Goal: Find contact information: Find contact information

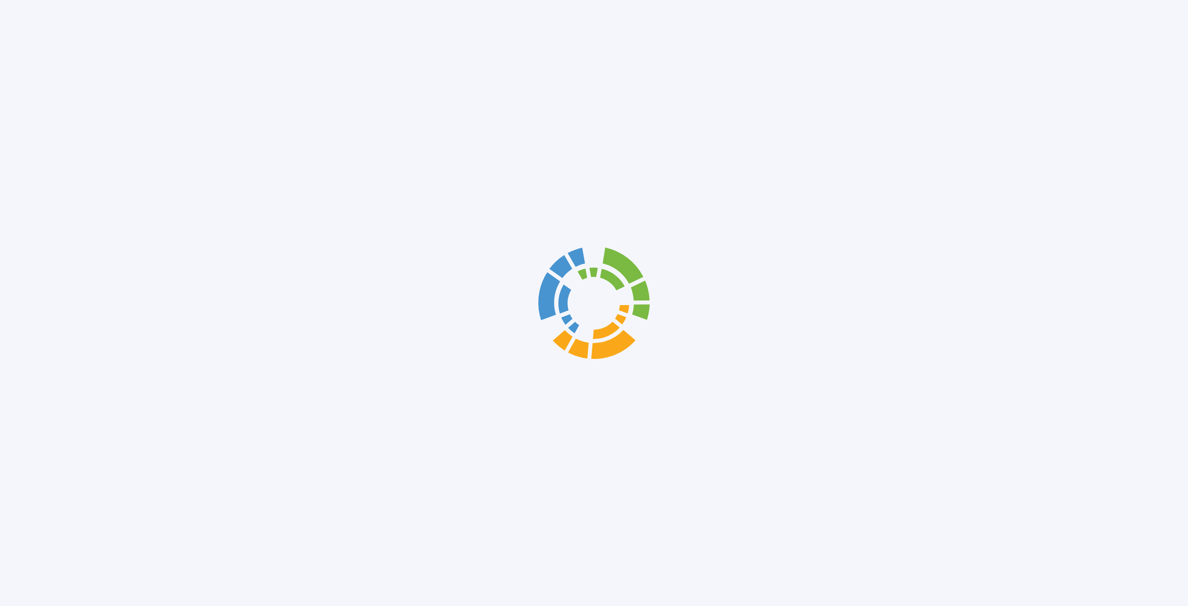
scroll to position [3342, 0]
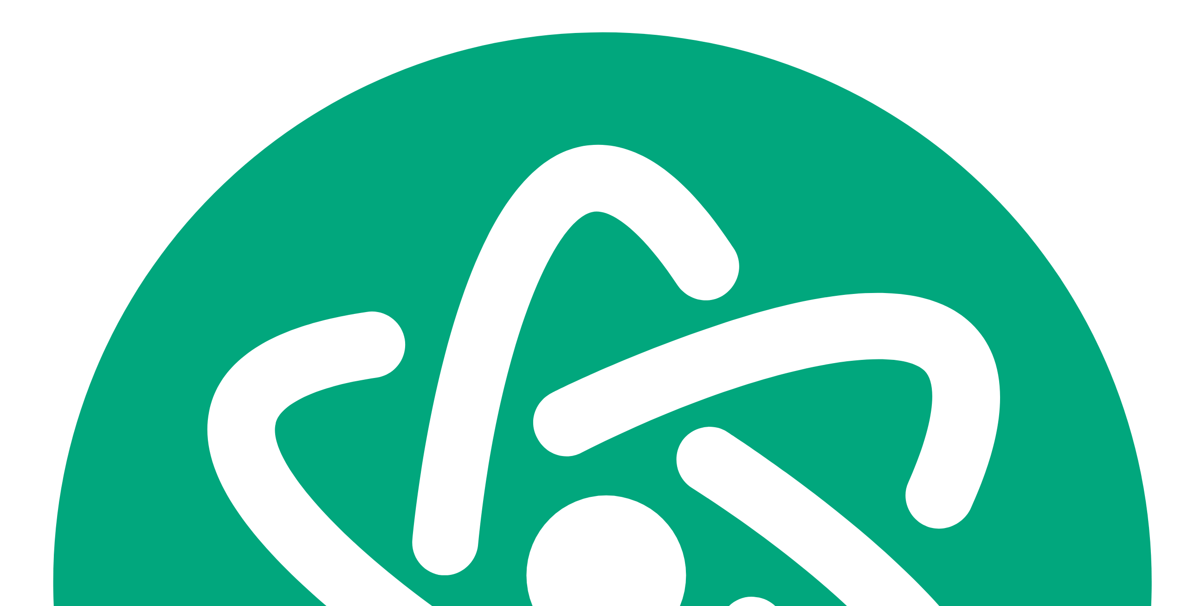
scroll to position [3342, 0]
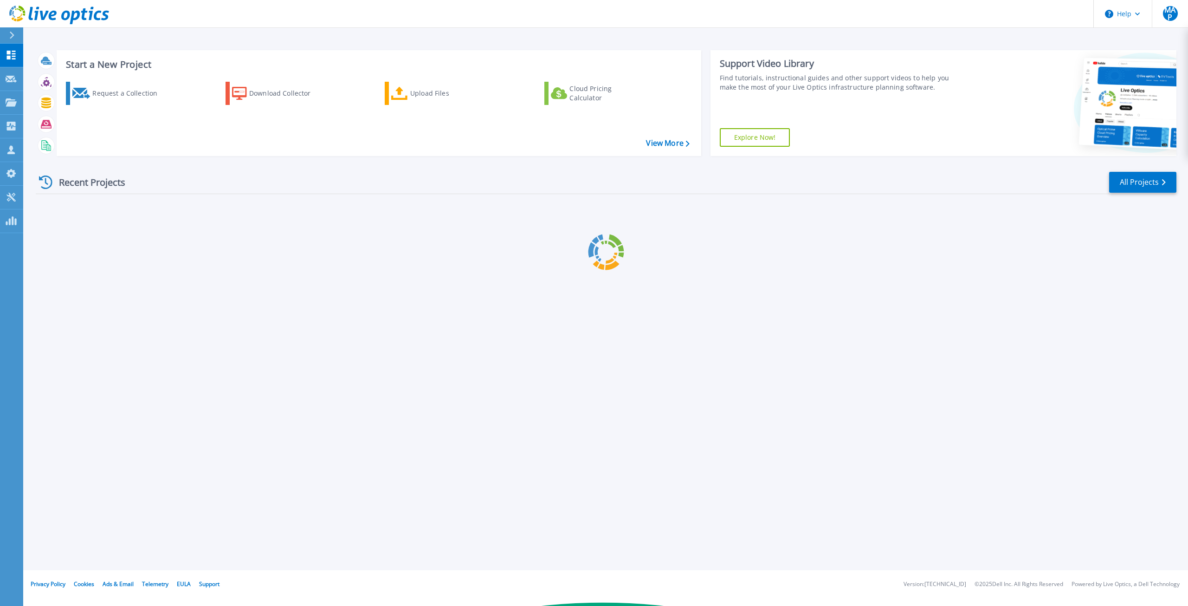
scroll to position [3342, 0]
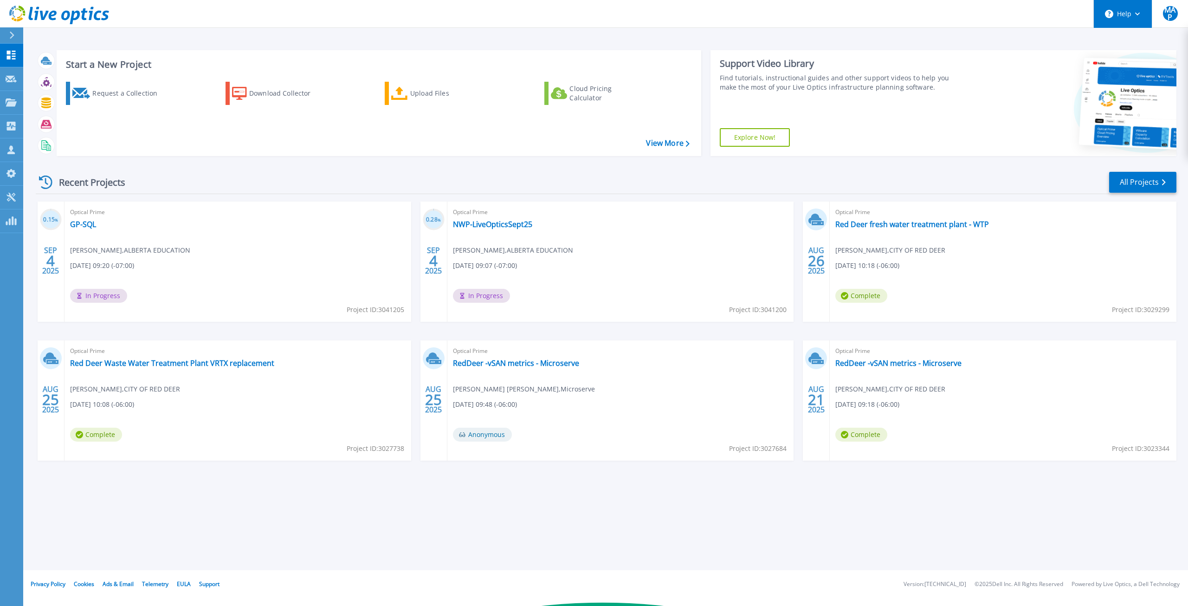
click at [1138, 15] on icon at bounding box center [1137, 14] width 5 height 3
click at [1138, 68] on link "Contact Support" at bounding box center [1145, 63] width 103 height 23
